Goal: Task Accomplishment & Management: Manage account settings

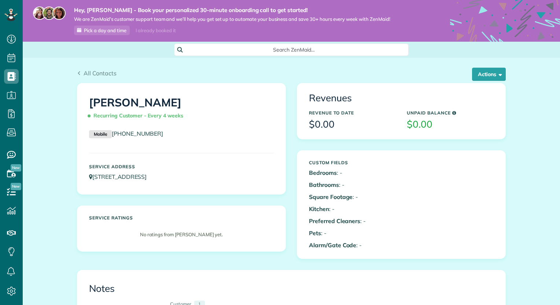
scroll to position [3, 3]
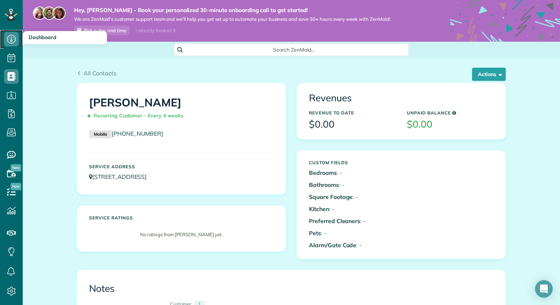
click at [9, 33] on icon at bounding box center [11, 39] width 15 height 15
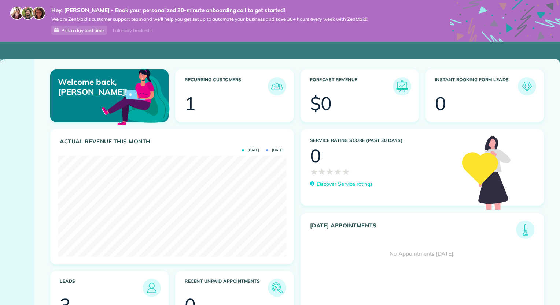
scroll to position [101, 228]
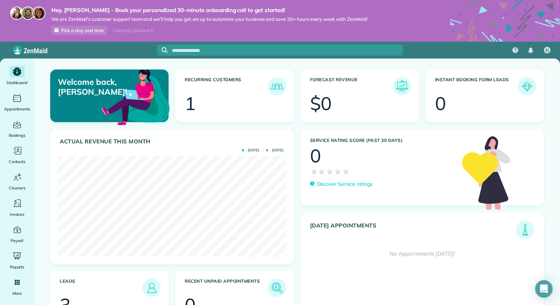
click at [48, 216] on div "Actual Revenue this month Sept 2025 Aug 2025 $ 0" at bounding box center [172, 200] width 254 height 142
click at [40, 162] on div "Welcome back, Erica! Recurring Customers 1 Forecast Revenue $0 Instant Booking …" at bounding box center [296, 199] width 525 height 281
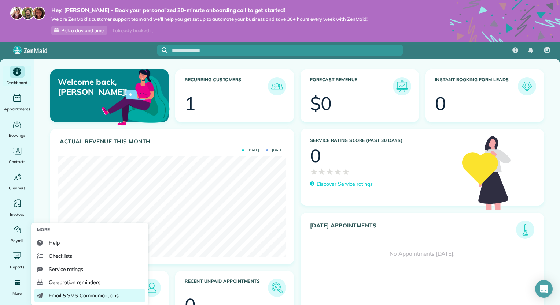
click at [81, 295] on span "Email & SMS Communications" at bounding box center [84, 295] width 70 height 7
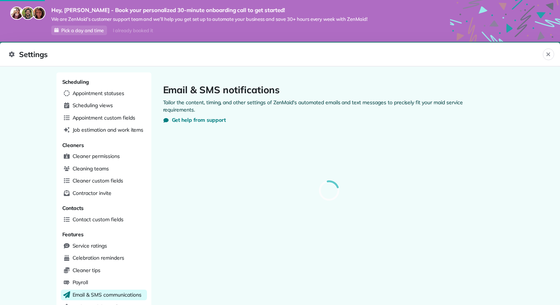
scroll to position [101, 228]
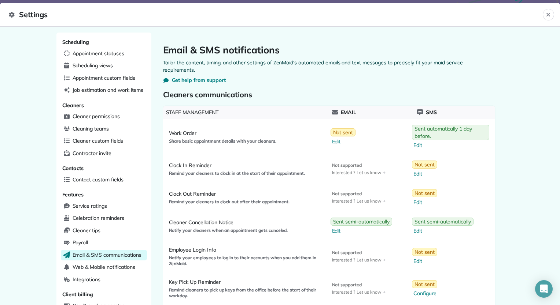
click at [202, 172] on span "Remind your cleaners to clock in at the start of their appointment." at bounding box center [246, 174] width 154 height 6
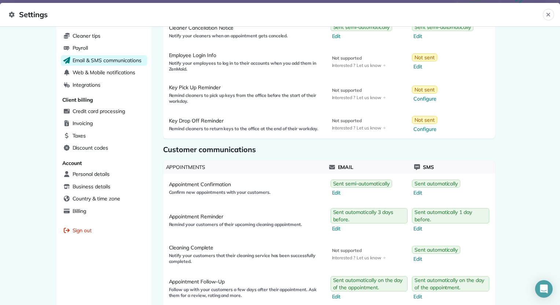
scroll to position [0, 0]
